Goal: Task Accomplishment & Management: Use online tool/utility

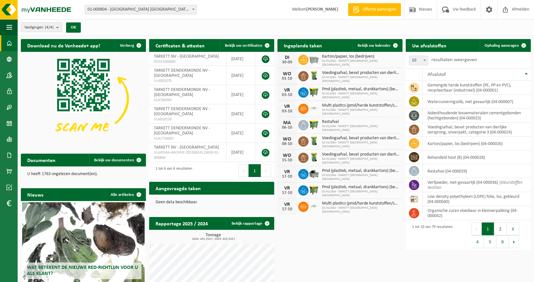
click at [194, 8] on span at bounding box center [193, 9] width 6 height 8
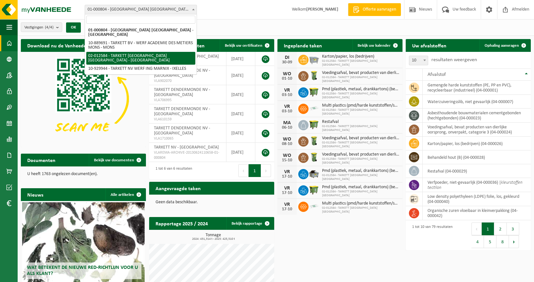
select select "2436"
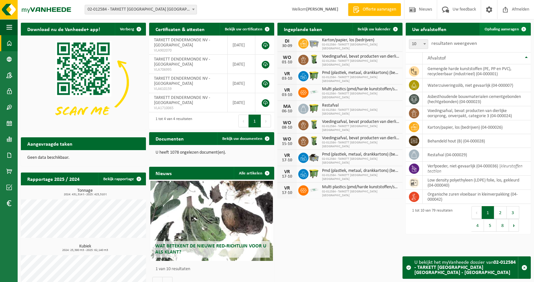
click at [501, 28] on span "Ophaling aanvragen" at bounding box center [501, 29] width 34 height 4
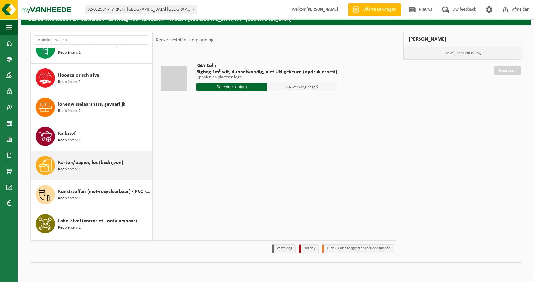
scroll to position [804, 0]
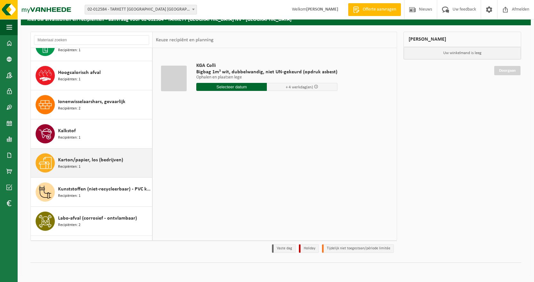
click at [51, 161] on icon at bounding box center [45, 163] width 13 height 13
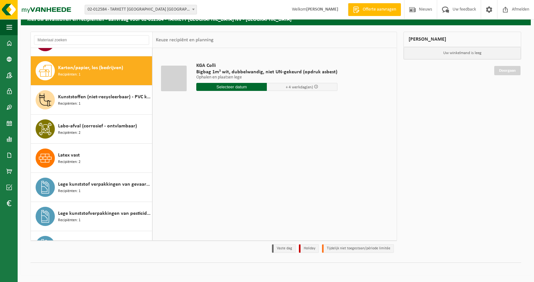
scroll to position [904, 0]
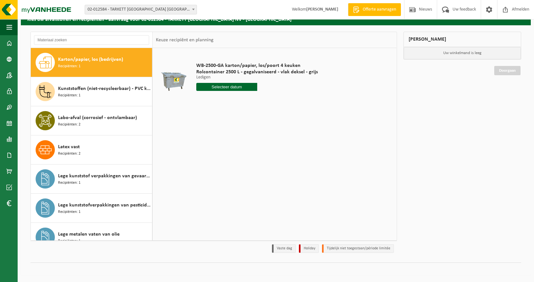
click at [215, 86] on input "text" at bounding box center [226, 87] width 61 height 8
click at [228, 87] on input "text" at bounding box center [226, 87] width 61 height 8
click at [269, 103] on icon at bounding box center [269, 101] width 10 height 10
click at [214, 135] on div "7" at bounding box center [213, 134] width 11 height 10
type input "Van 2025-10-07"
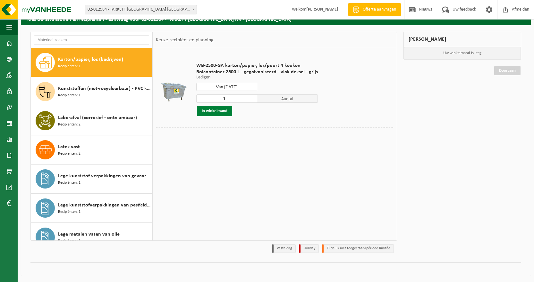
click at [220, 111] on button "In winkelmand" at bounding box center [214, 111] width 35 height 10
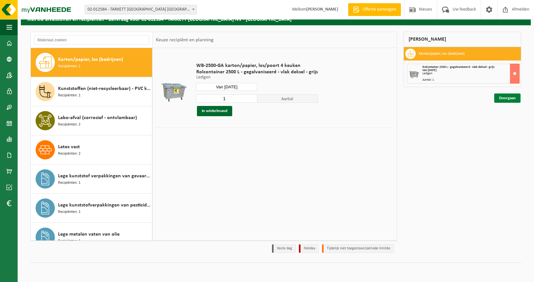
click at [511, 97] on link "Doorgaan" at bounding box center [507, 98] width 26 height 9
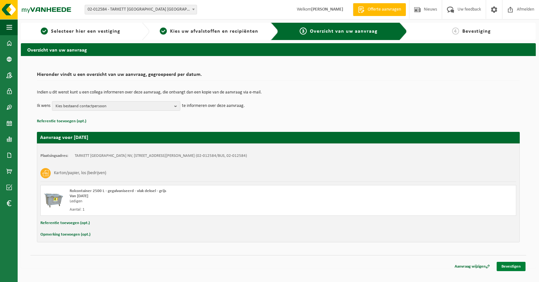
click at [506, 267] on link "Bevestigen" at bounding box center [510, 266] width 29 height 9
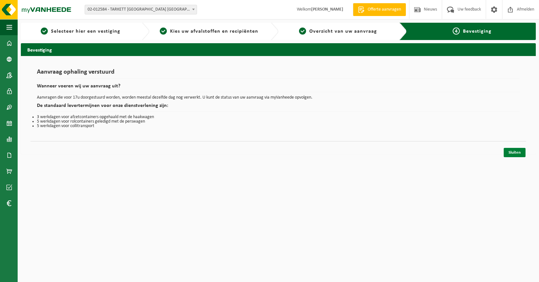
click at [515, 151] on link "Sluiten" at bounding box center [514, 152] width 22 height 9
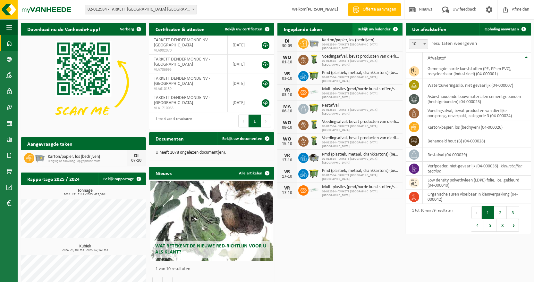
click at [388, 31] on span "Bekijk uw kalender" at bounding box center [373, 29] width 33 height 4
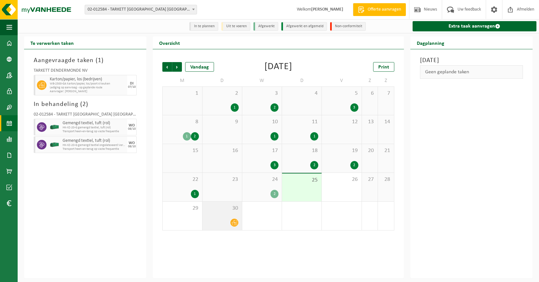
click at [235, 224] on icon at bounding box center [233, 222] width 5 height 5
